Goal: Task Accomplishment & Management: Manage account settings

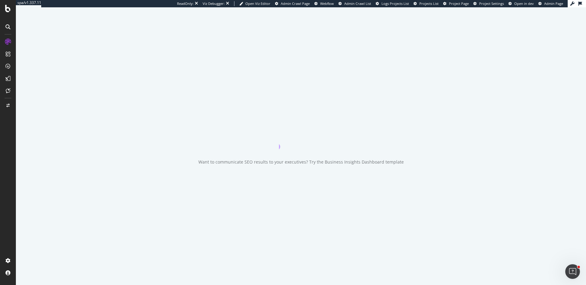
click at [462, 2] on span "Project Page" at bounding box center [459, 3] width 20 height 5
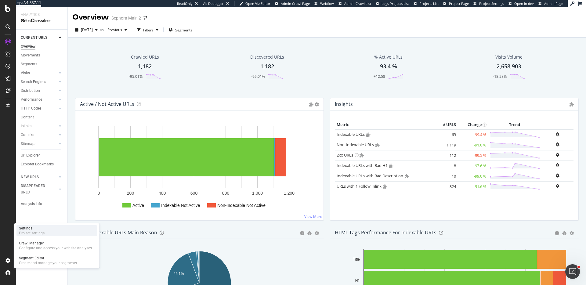
click at [56, 230] on div "Settings Project settings" at bounding box center [56, 230] width 81 height 11
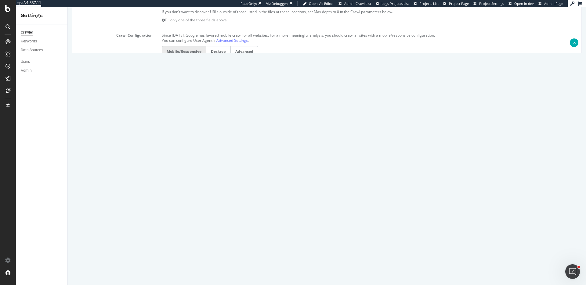
scroll to position [265, 0]
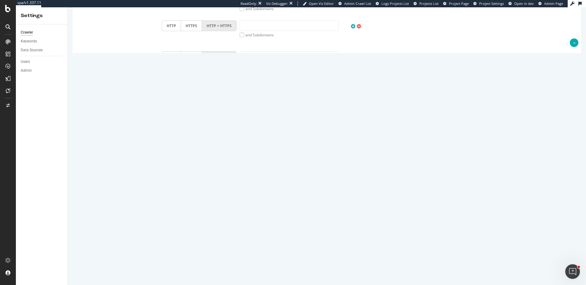
click at [172, 150] on input "300000" at bounding box center [200, 147] width 76 height 10
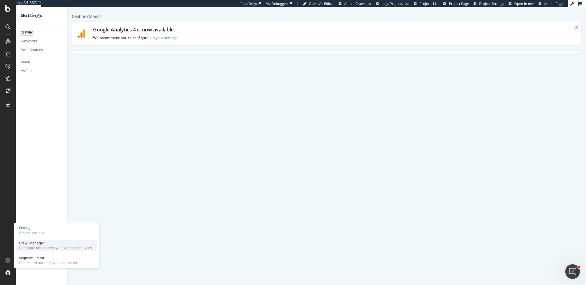
click at [50, 244] on div "Crawl Manager" at bounding box center [55, 243] width 73 height 5
